Goal: Task Accomplishment & Management: Manage account settings

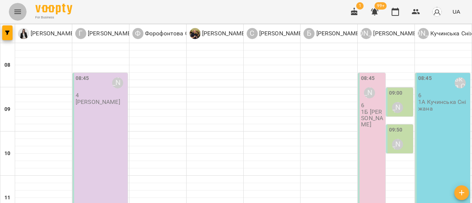
click at [18, 8] on icon "Menu" at bounding box center [17, 11] width 9 height 9
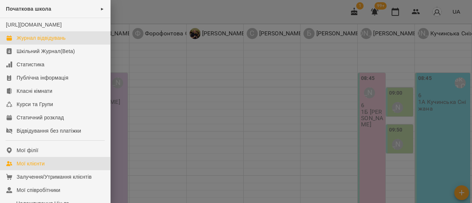
click at [35, 168] on div "Мої клієнти" at bounding box center [31, 163] width 28 height 7
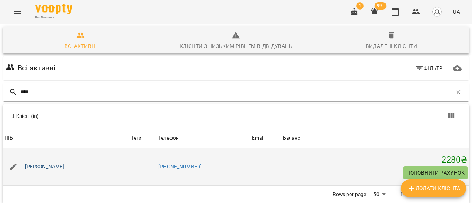
type input "****"
click at [47, 167] on link "[PERSON_NAME]" at bounding box center [44, 167] width 39 height 7
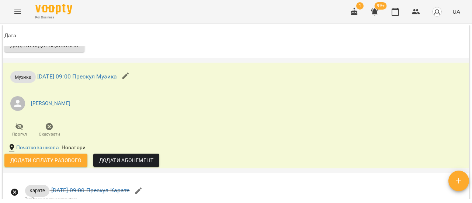
scroll to position [849, 0]
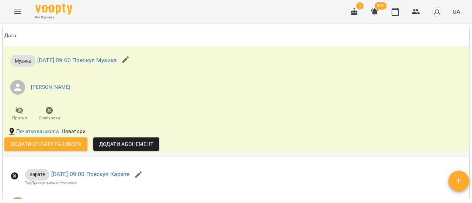
click at [51, 114] on icon "button" at bounding box center [49, 110] width 7 height 7
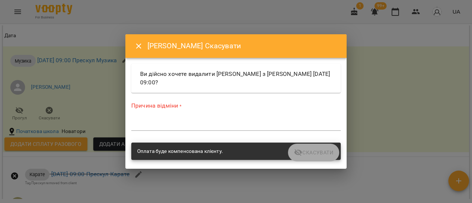
click at [135, 48] on icon "Close" at bounding box center [138, 46] width 9 height 9
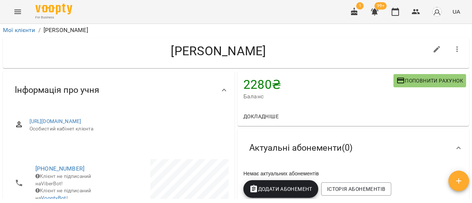
scroll to position [0, 0]
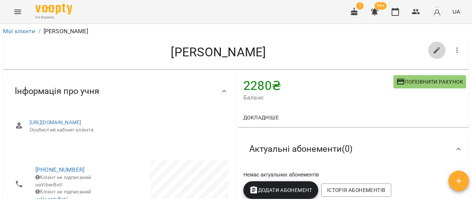
click at [434, 51] on icon "button" at bounding box center [437, 50] width 7 height 7
select select "**"
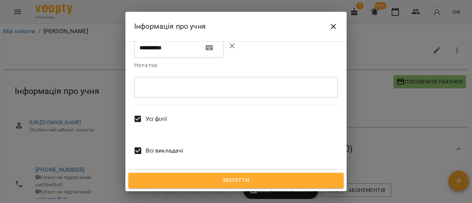
scroll to position [250, 0]
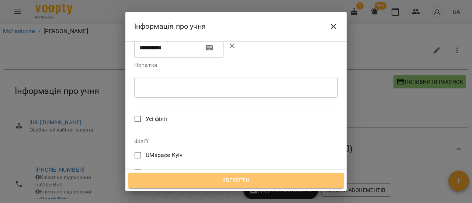
click at [221, 183] on span "Зберегти" at bounding box center [236, 181] width 199 height 10
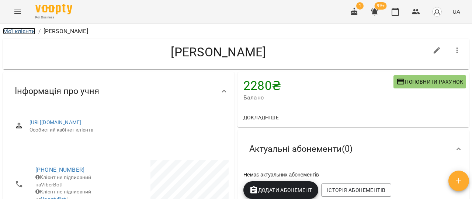
click at [20, 31] on link "Мої клієнти" at bounding box center [19, 31] width 32 height 7
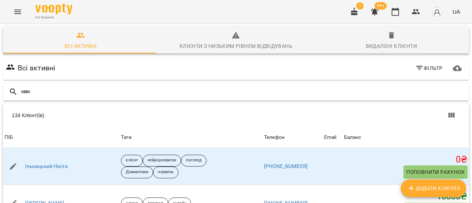
click at [30, 93] on input "text" at bounding box center [244, 92] width 446 height 12
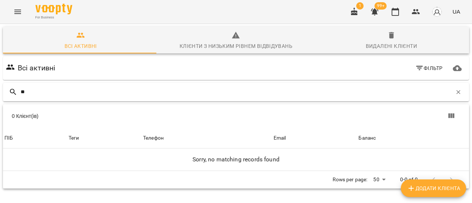
type input "*"
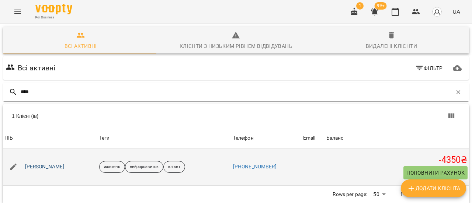
type input "****"
click at [52, 170] on link "Симоненко Лев" at bounding box center [44, 167] width 39 height 7
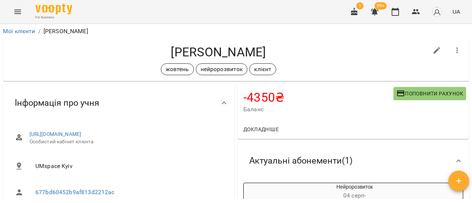
click at [433, 50] on icon "button" at bounding box center [437, 50] width 9 height 9
select select "**"
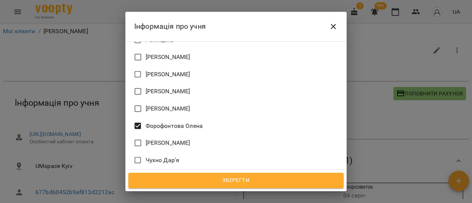
scroll to position [622, 0]
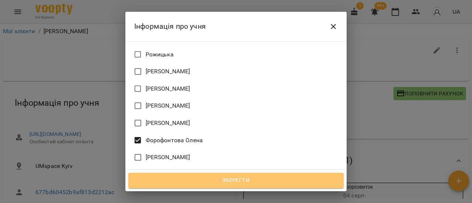
click at [279, 182] on span "Зберегти" at bounding box center [236, 181] width 199 height 10
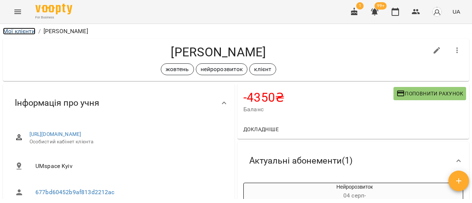
click at [28, 30] on link "Мої клієнти" at bounding box center [19, 31] width 32 height 7
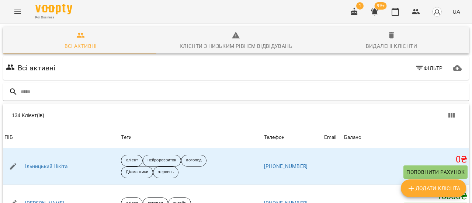
click at [422, 67] on span "Фільтр" at bounding box center [430, 68] width 28 height 9
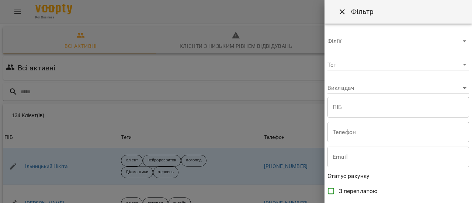
click at [458, 42] on body "For Business 1 99+ UA Всі активні Клієнти з низьким рівнем відвідувань Видалені…" at bounding box center [236, 192] width 472 height 384
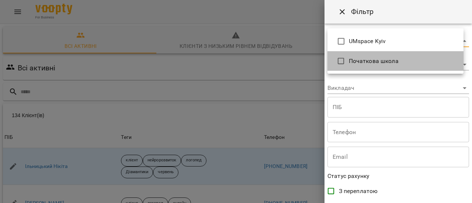
click at [388, 62] on span "Початкова школа" at bounding box center [403, 61] width 109 height 9
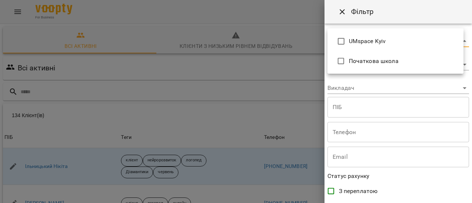
click at [296, 62] on div at bounding box center [236, 101] width 472 height 203
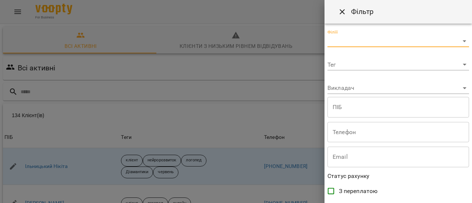
click at [460, 63] on body "For Business 1 99+ UA Всі активні Клієнти з низьким рівнем відвідувань Видалені…" at bounding box center [236, 192] width 472 height 384
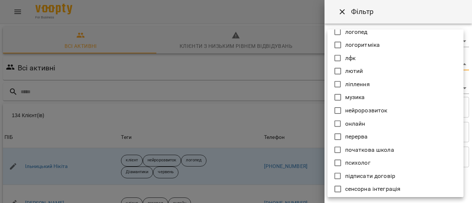
scroll to position [443, 0]
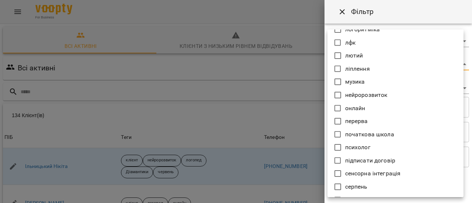
click at [340, 133] on icon at bounding box center [338, 134] width 7 height 7
type input "**********"
click at [315, 126] on div at bounding box center [236, 101] width 472 height 203
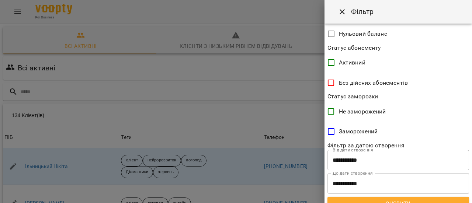
scroll to position [212, 0]
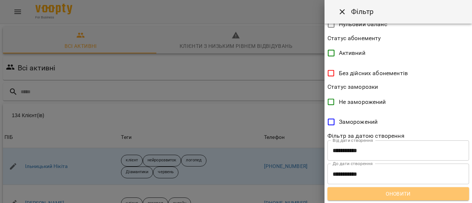
click at [413, 198] on span "Оновити" at bounding box center [399, 194] width 130 height 9
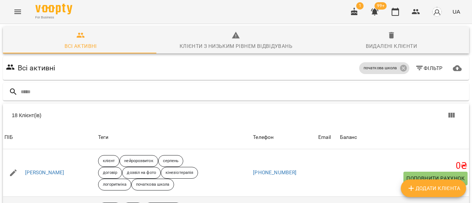
scroll to position [295, 0]
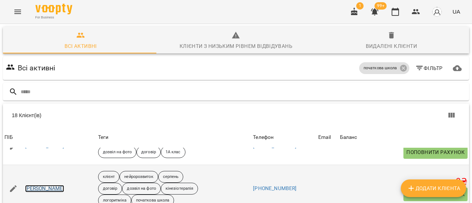
click at [46, 185] on link "[PERSON_NAME]" at bounding box center [44, 188] width 39 height 7
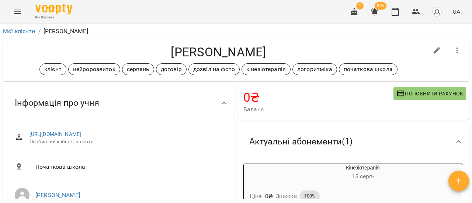
click at [435, 51] on icon "button" at bounding box center [437, 50] width 9 height 9
select select "**"
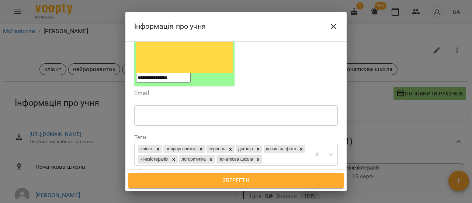
scroll to position [89, 0]
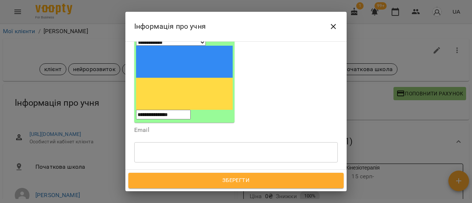
click at [257, 195] on icon at bounding box center [258, 196] width 3 height 3
click at [226, 180] on span "Зберегти" at bounding box center [236, 181] width 199 height 10
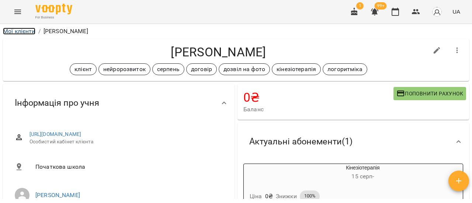
click at [26, 31] on link "Мої клієнти" at bounding box center [19, 31] width 32 height 7
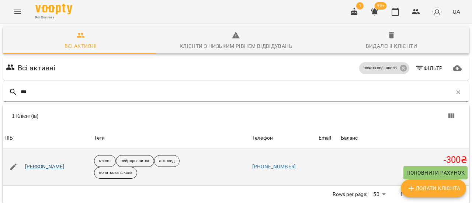
type input "***"
click at [39, 166] on link "Сушко Гордій" at bounding box center [44, 167] width 39 height 7
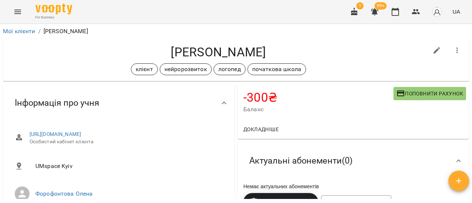
click at [434, 50] on icon "button" at bounding box center [437, 50] width 7 height 7
select select "**"
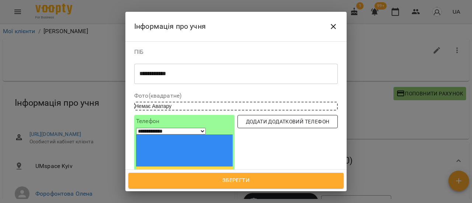
scroll to position [74, 0]
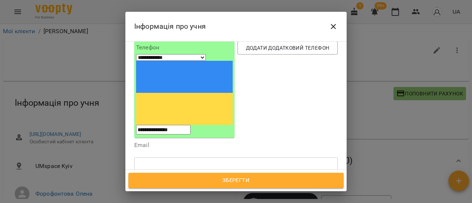
click at [280, 200] on icon at bounding box center [277, 202] width 5 height 5
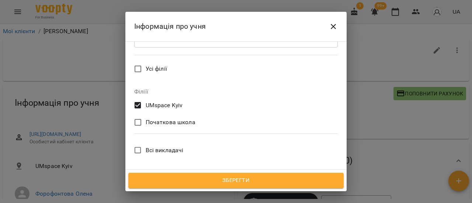
scroll to position [295, 0]
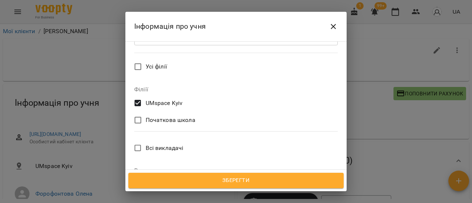
click at [247, 179] on span "Зберегти" at bounding box center [236, 181] width 199 height 10
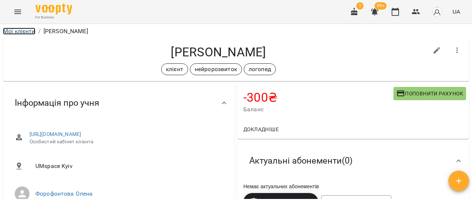
click at [13, 32] on link "Мої клієнти" at bounding box center [19, 31] width 32 height 7
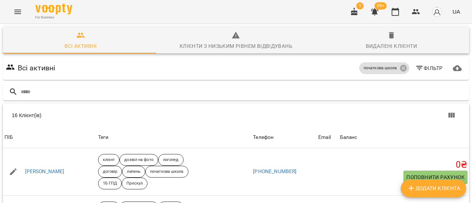
click at [18, 10] on icon "Menu" at bounding box center [17, 12] width 7 height 4
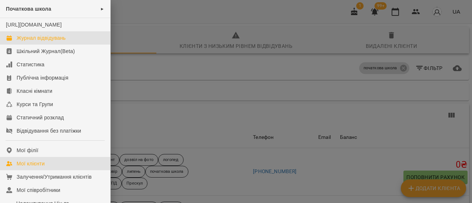
click at [46, 42] on div "Журнал відвідувань" at bounding box center [41, 37] width 49 height 7
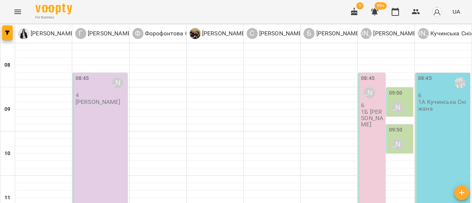
scroll to position [111, 0]
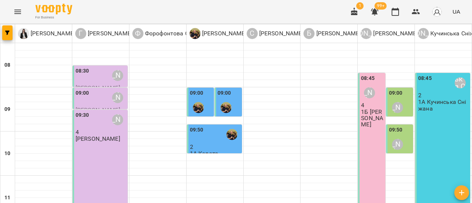
scroll to position [148, 0]
drag, startPoint x: 179, startPoint y: 171, endPoint x: 173, endPoint y: 171, distance: 6.6
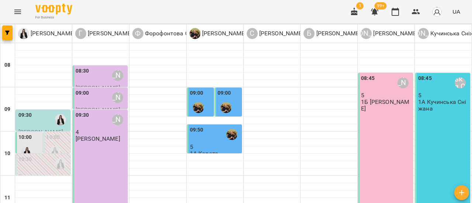
scroll to position [111, 0]
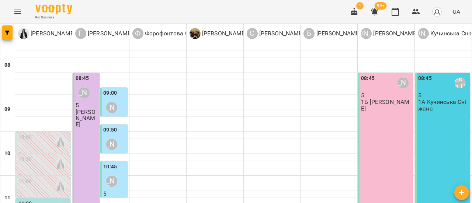
scroll to position [0, 0]
type input "**********"
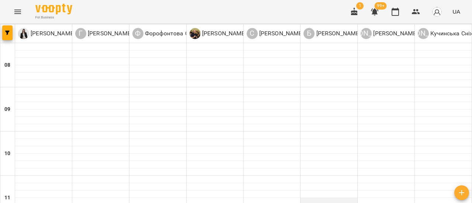
scroll to position [111, 0]
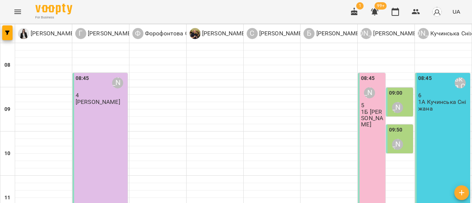
scroll to position [0, 0]
type input "**********"
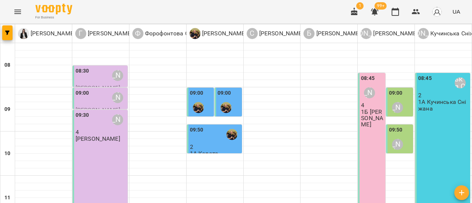
scroll to position [420, 0]
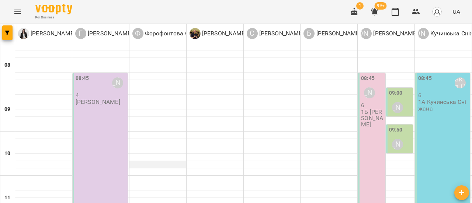
scroll to position [0, 0]
